Goal: Task Accomplishment & Management: Use online tool/utility

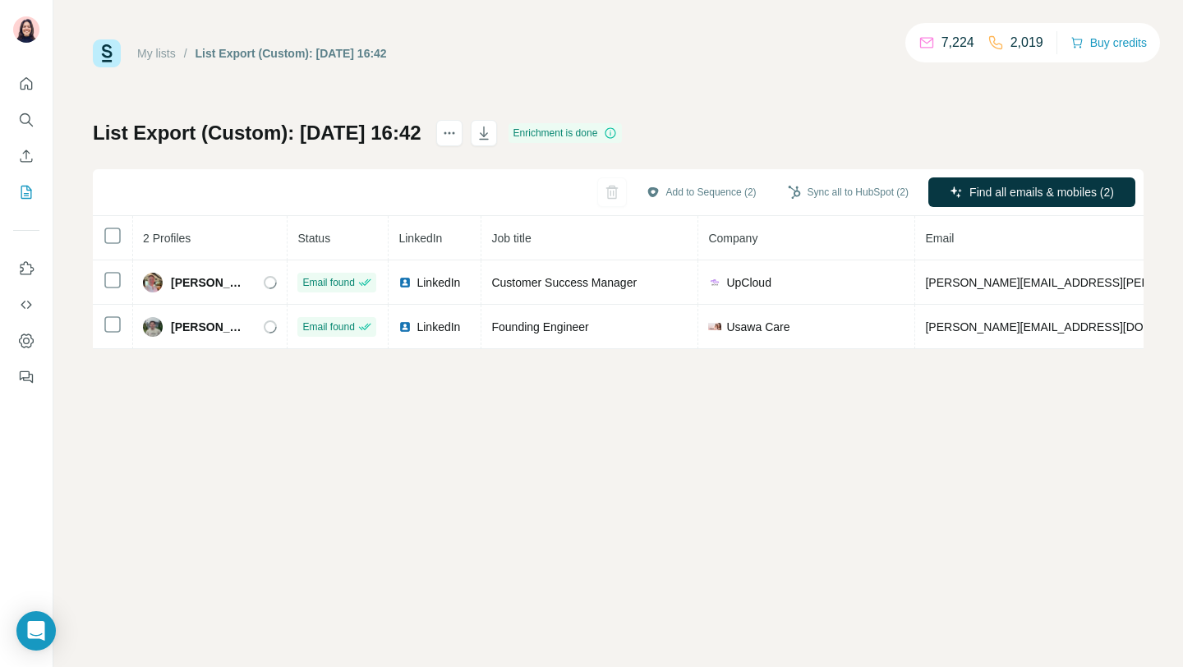
click at [166, 53] on link "My lists" at bounding box center [156, 53] width 39 height 13
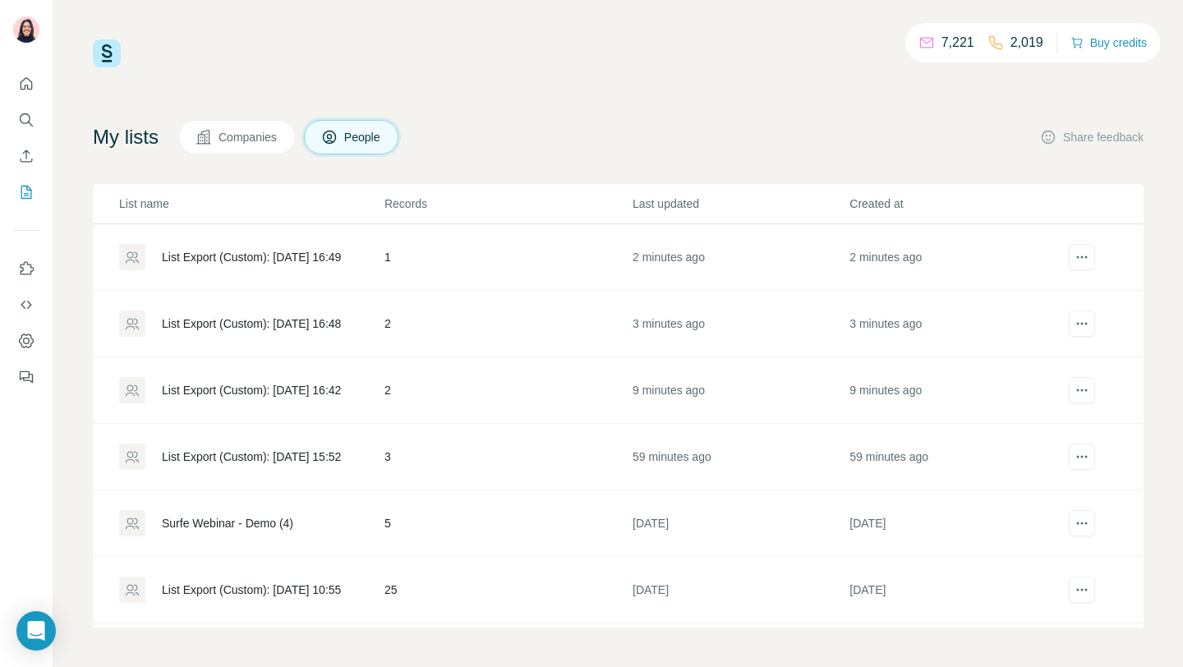
click at [302, 259] on div "List Export (Custom): [DATE] 16:49" at bounding box center [251, 257] width 179 height 16
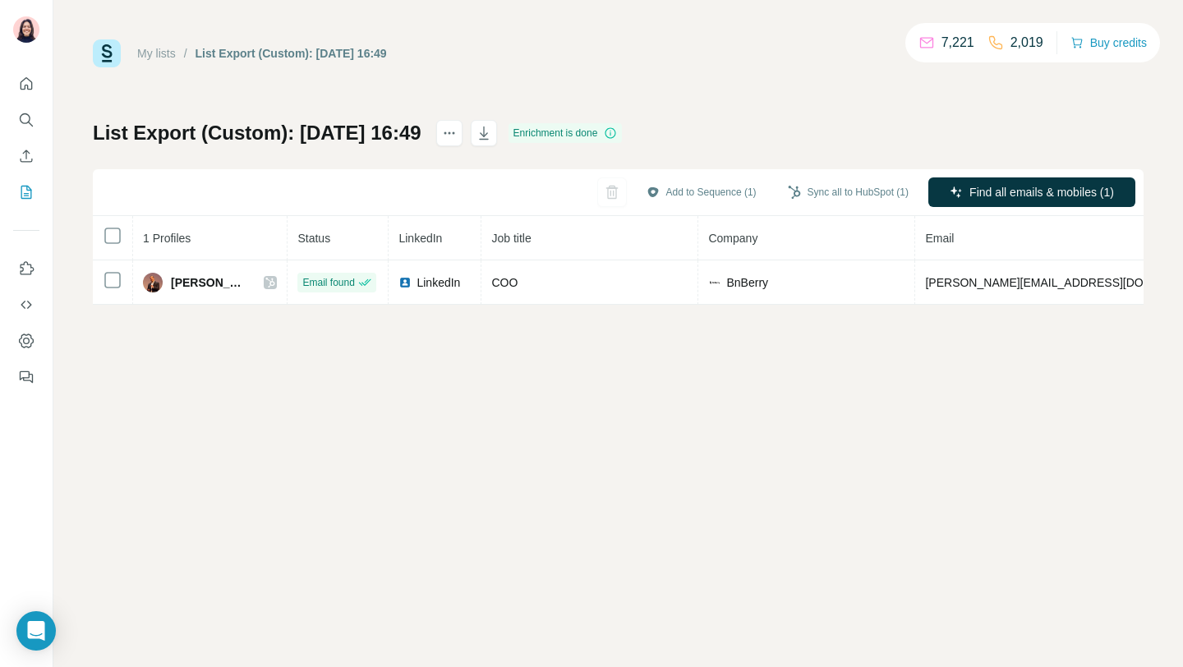
click at [159, 56] on link "My lists" at bounding box center [156, 53] width 39 height 13
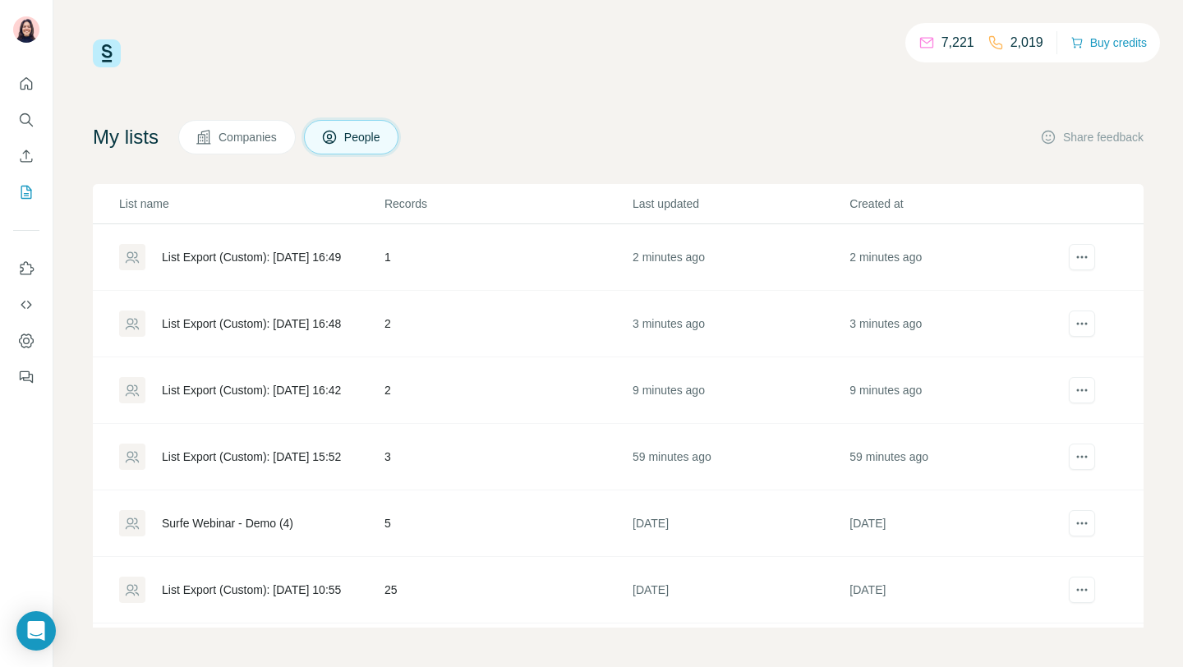
click at [274, 334] on div "List Export (Custom): 23/09/2025 16:48" at bounding box center [251, 324] width 264 height 26
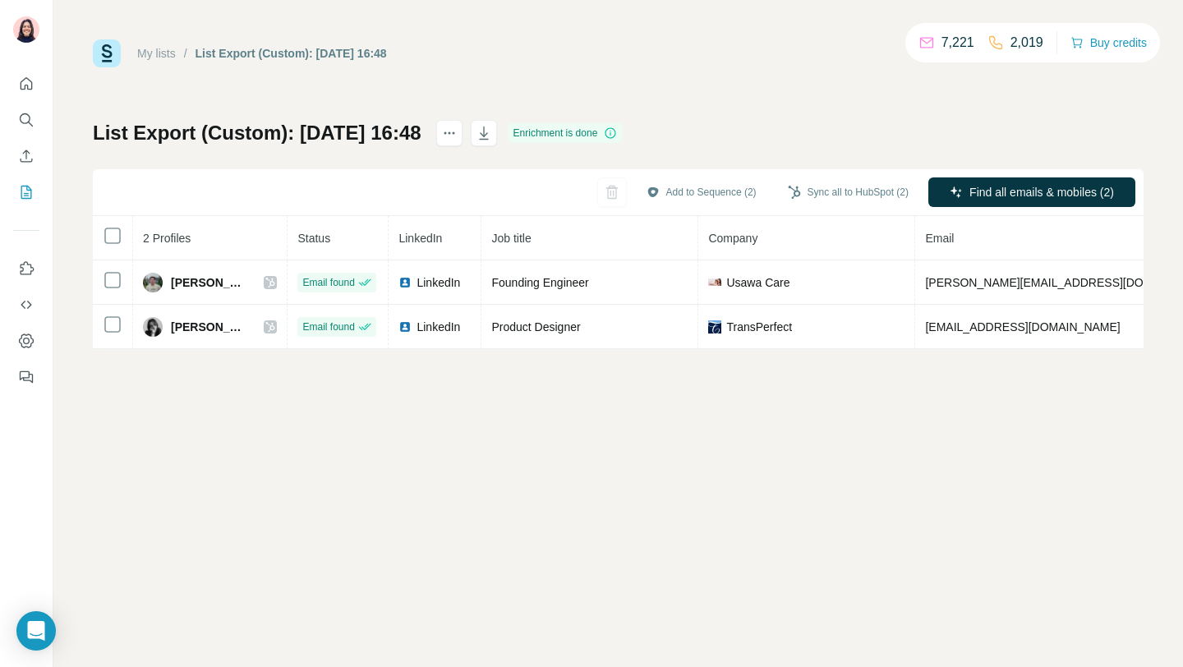
click at [141, 54] on link "My lists" at bounding box center [156, 53] width 39 height 13
click at [688, 182] on button "Add to Sequence (2)" at bounding box center [701, 192] width 133 height 25
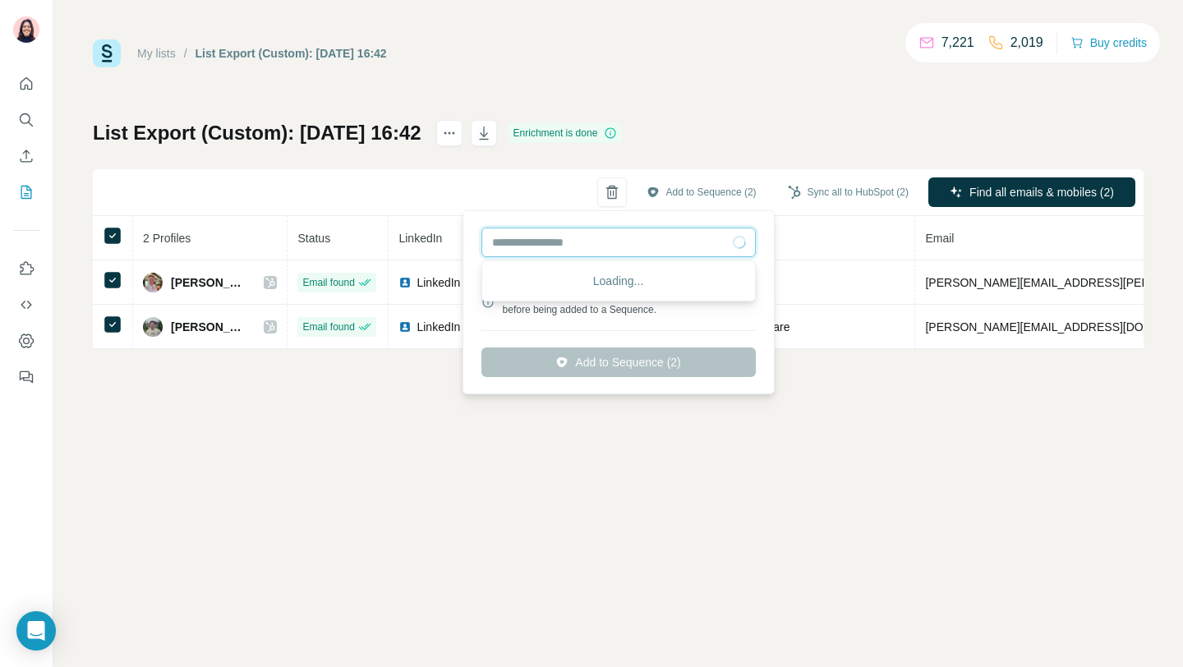
click at [645, 249] on input "text" at bounding box center [619, 243] width 275 height 30
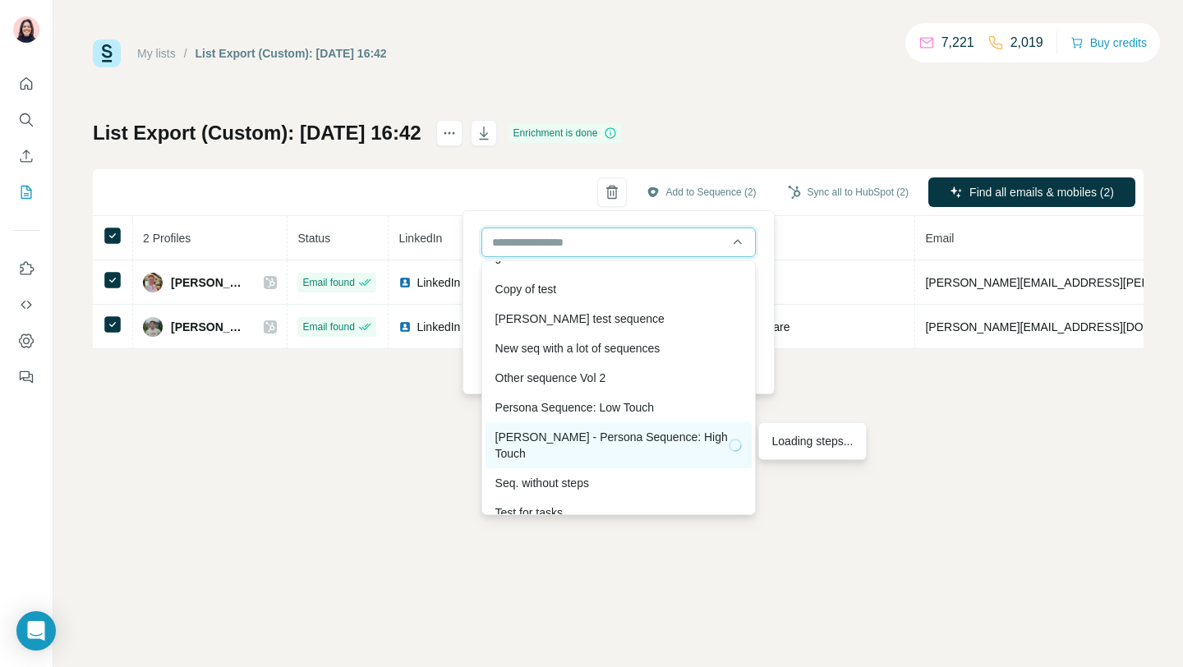
scroll to position [1663, 0]
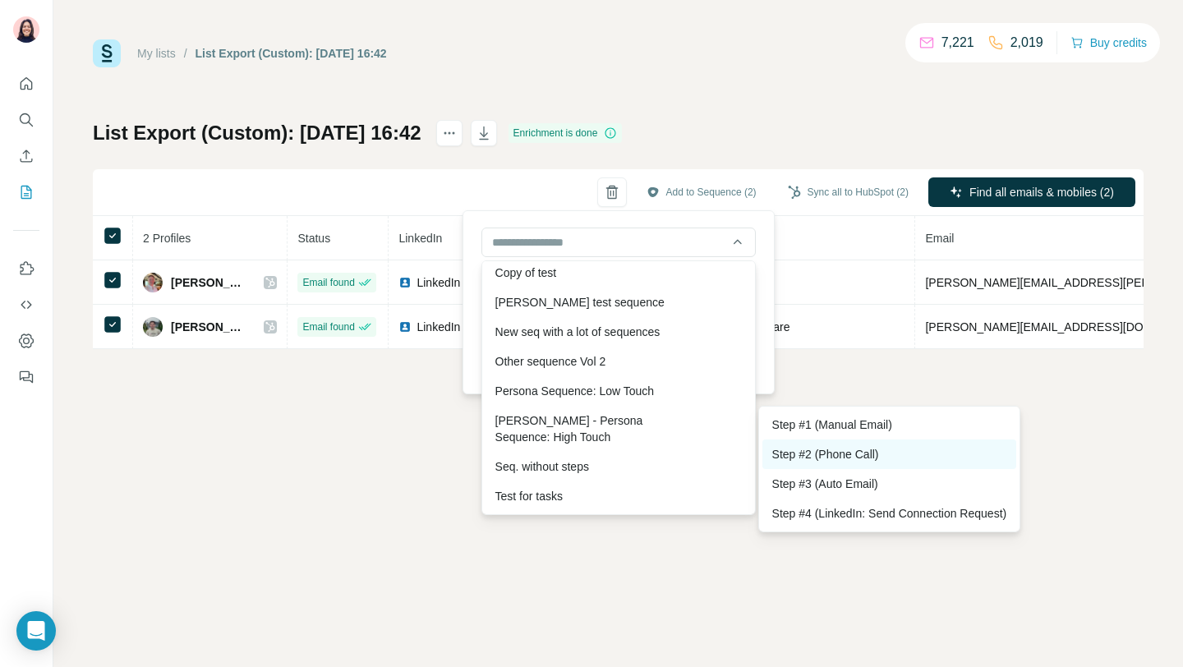
click at [784, 450] on div "Step #2 (Phone Call)" at bounding box center [890, 455] width 255 height 30
type input "**********"
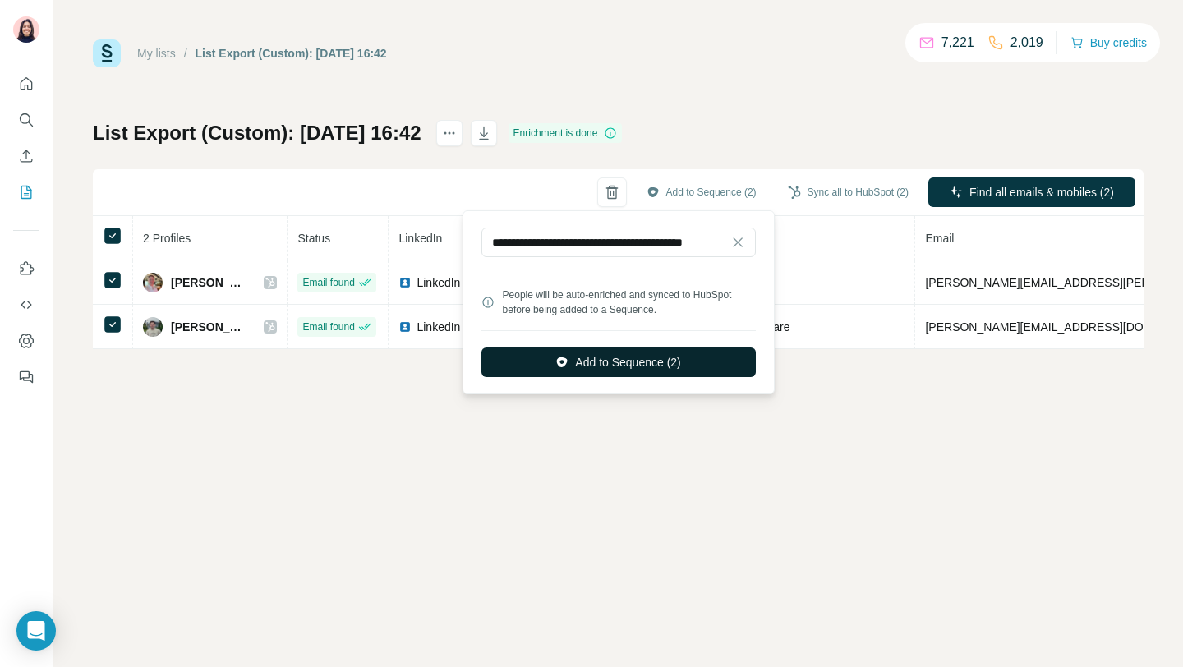
click at [649, 367] on button "Add to Sequence (2)" at bounding box center [619, 363] width 275 height 30
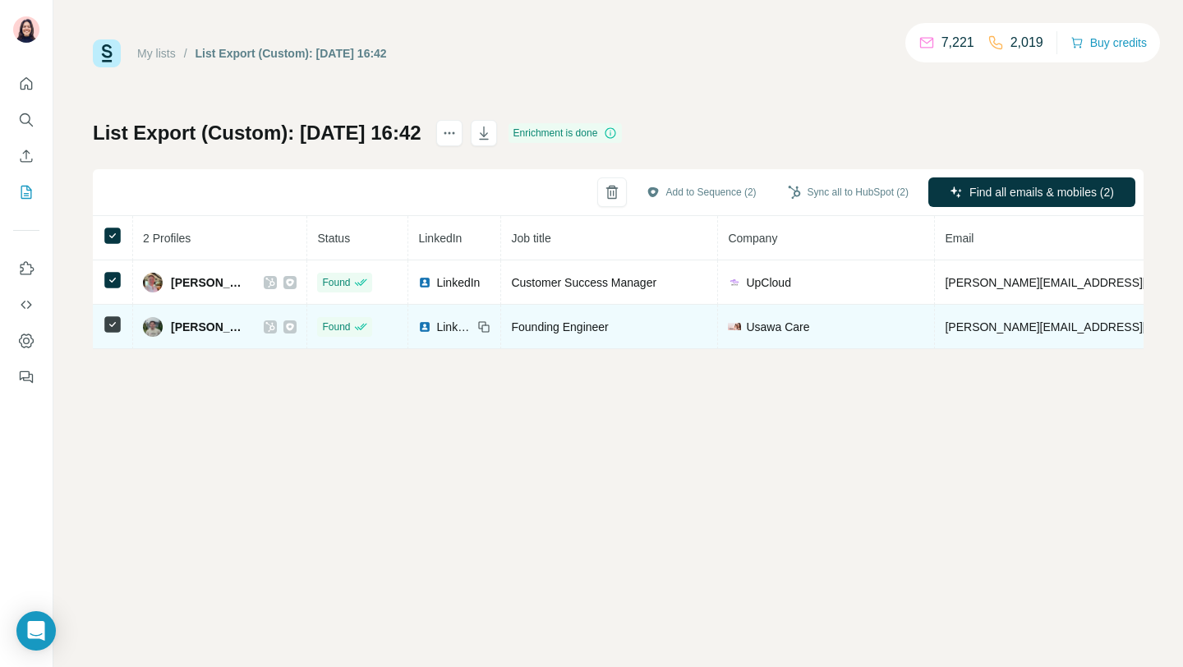
click at [287, 326] on icon at bounding box center [291, 326] width 8 height 7
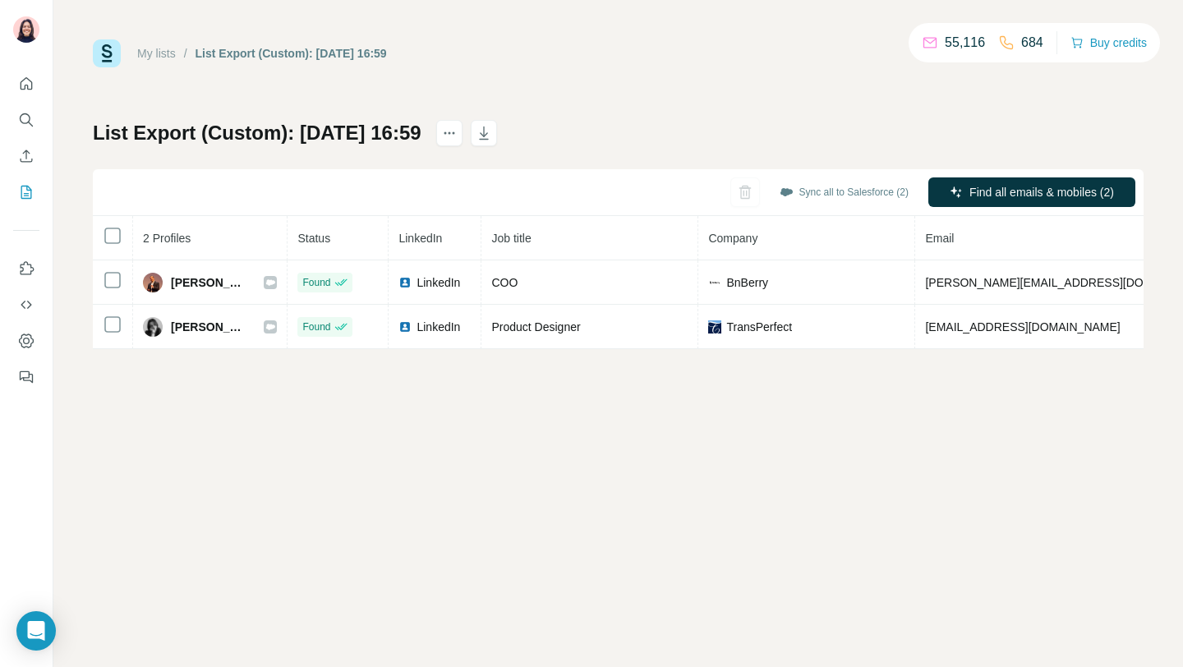
click at [208, 49] on div "List Export (Custom): 23/09/2025 16:59" at bounding box center [291, 53] width 191 height 16
click at [168, 49] on link "My lists" at bounding box center [156, 53] width 39 height 13
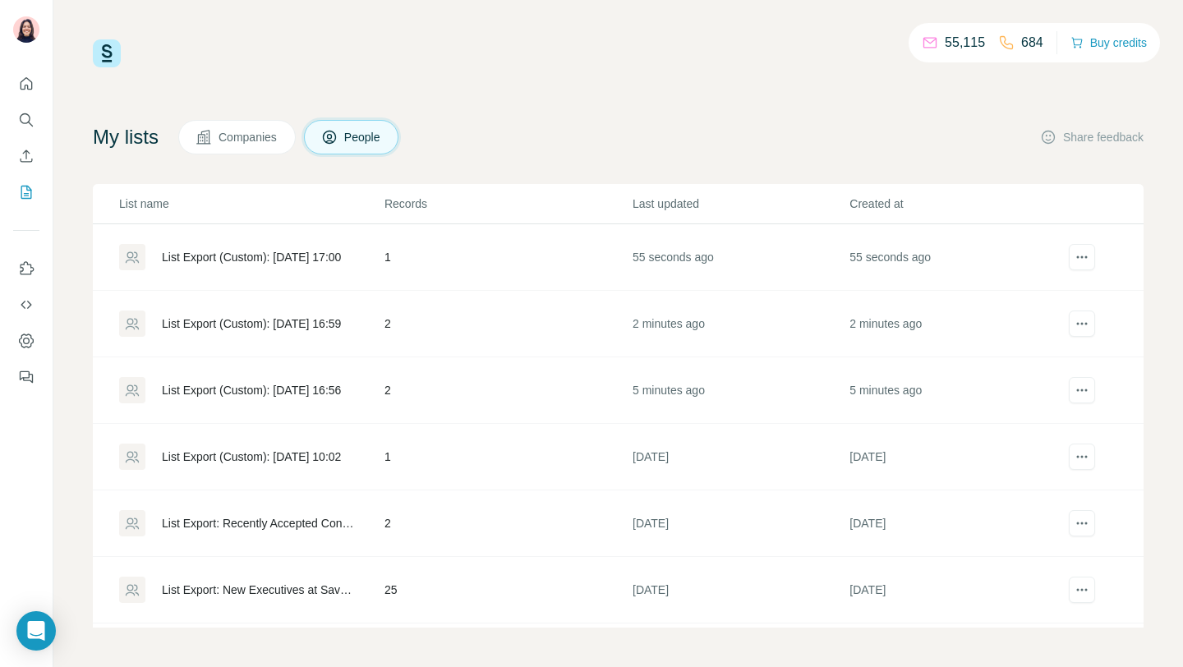
click at [291, 254] on div "List Export (Custom): 23/09/2025 17:00" at bounding box center [251, 257] width 179 height 16
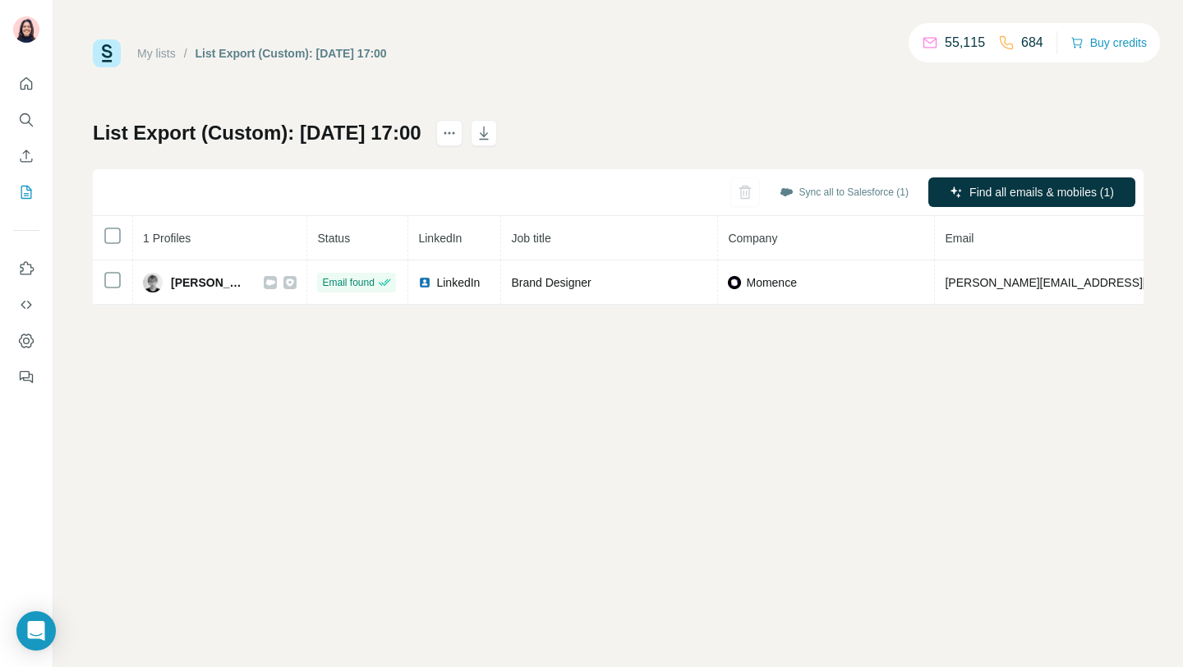
click at [156, 49] on link "My lists" at bounding box center [156, 53] width 39 height 13
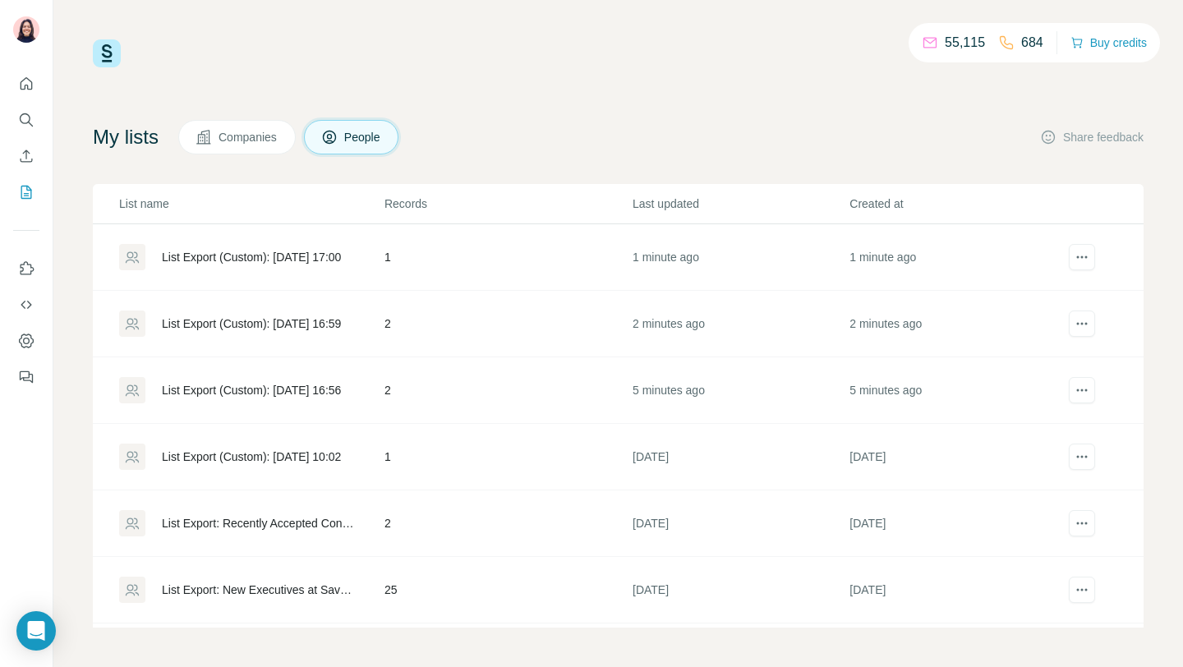
click at [242, 335] on div "List Export (Custom): 23/09/2025 16:59" at bounding box center [251, 324] width 264 height 26
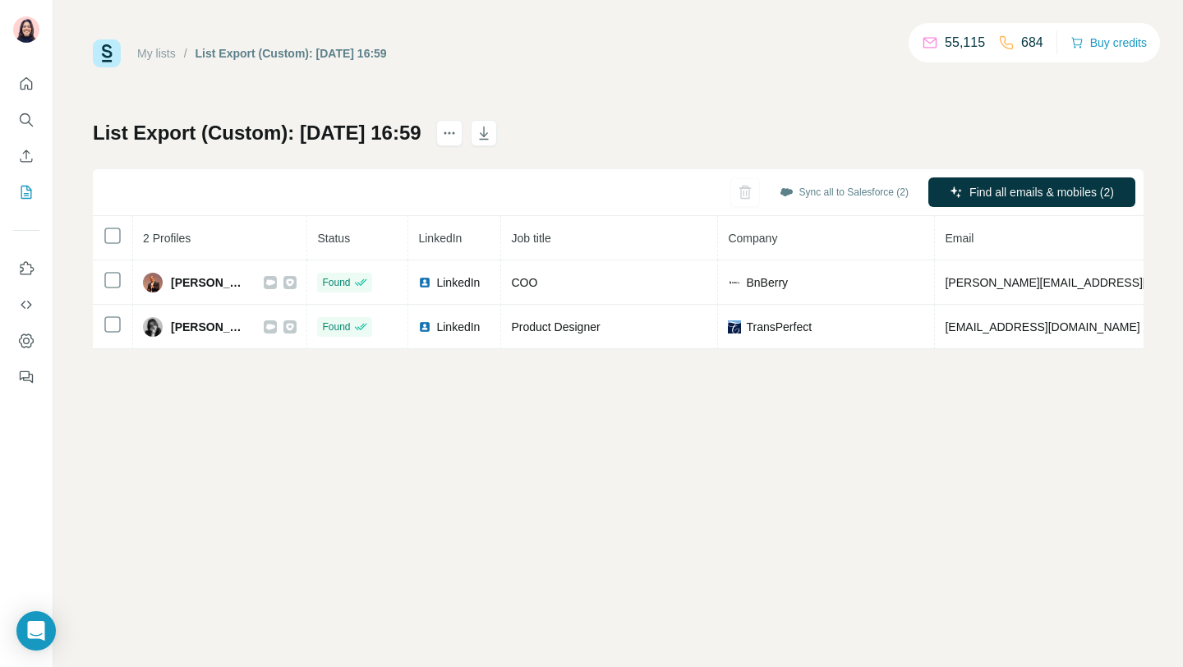
click at [153, 50] on link "My lists" at bounding box center [156, 53] width 39 height 13
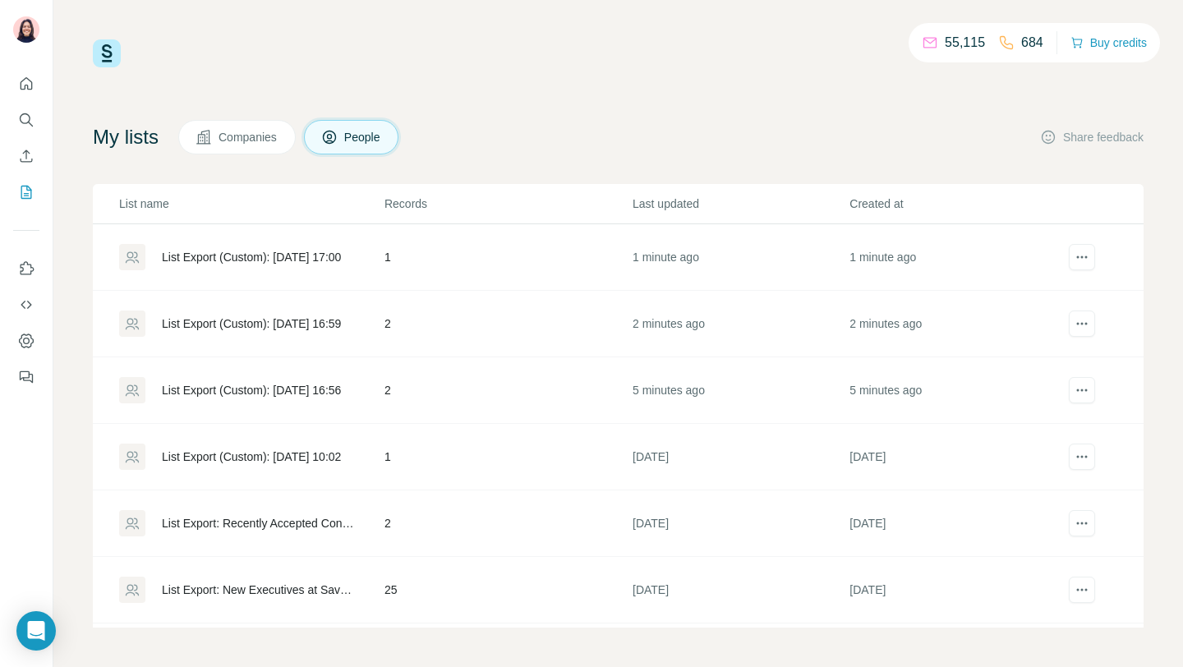
click at [205, 392] on div "List Export (Custom): 23/09/2025 16:56" at bounding box center [251, 390] width 179 height 16
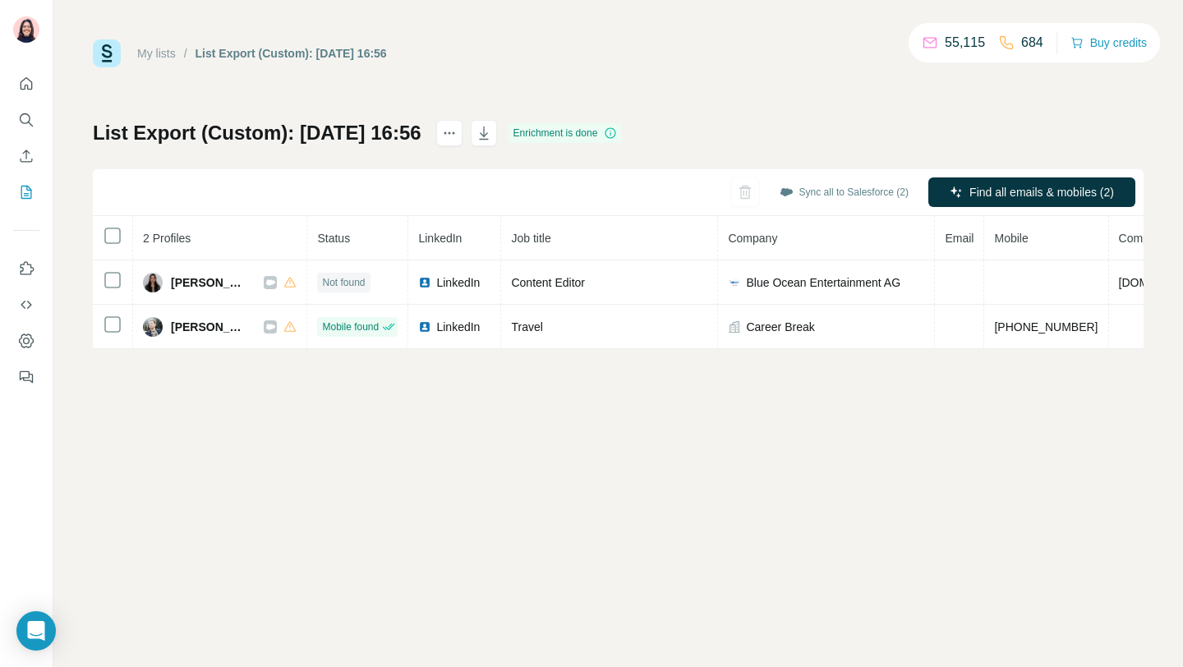
click at [162, 57] on link "My lists" at bounding box center [156, 53] width 39 height 13
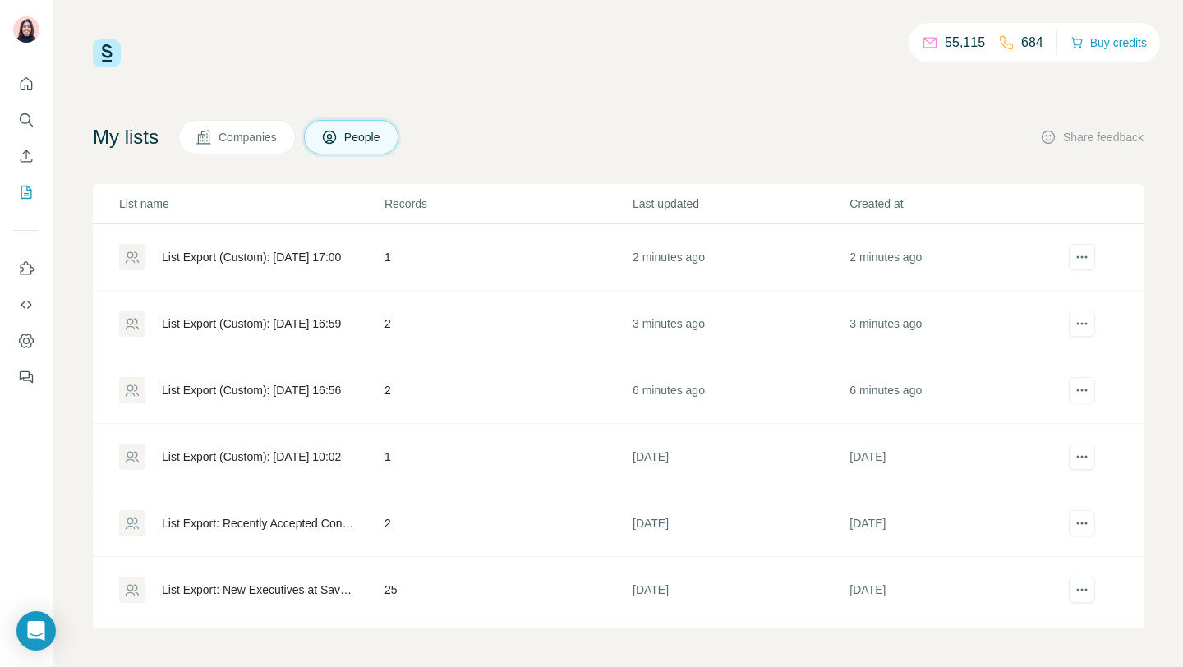
click at [245, 321] on div "List Export (Custom): 23/09/2025 16:59" at bounding box center [251, 324] width 179 height 16
